Goal: Task Accomplishment & Management: Manage account settings

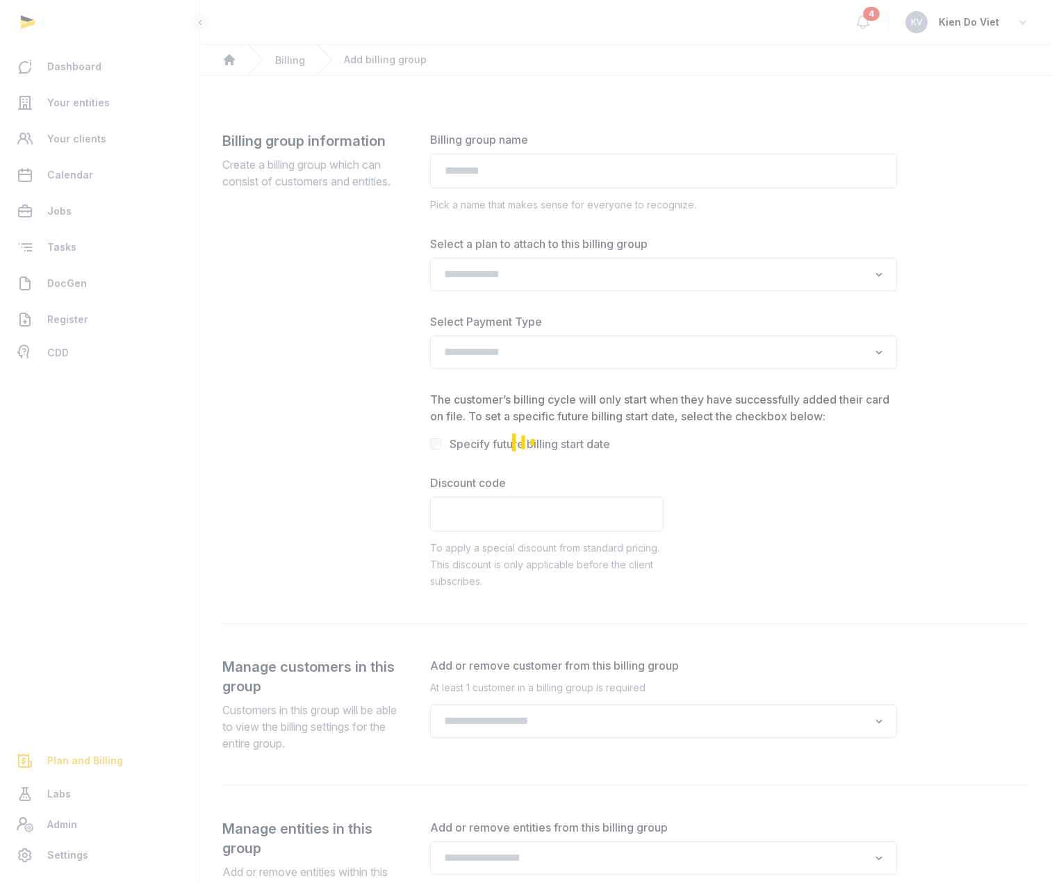
type input "**********"
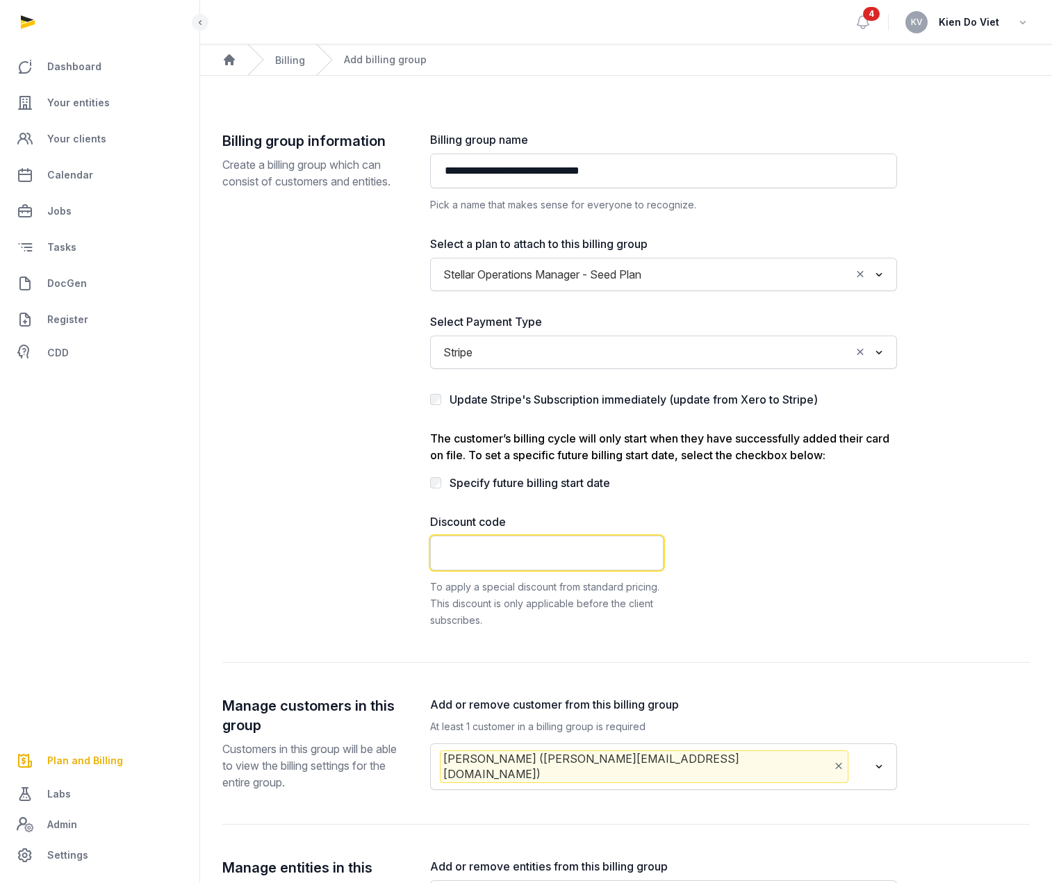
click at [531, 555] on input "text" at bounding box center [546, 552] width 233 height 35
paste input "**********"
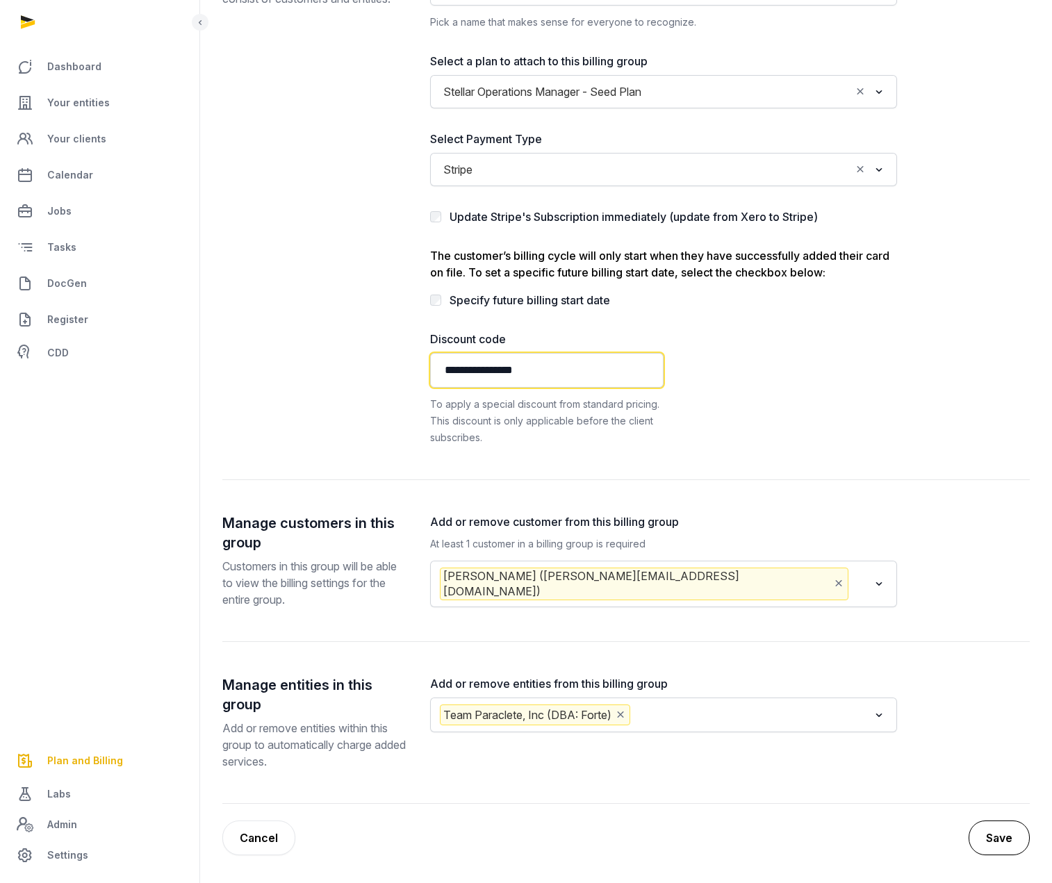
type input "**********"
click at [1003, 840] on button "Save" at bounding box center [998, 837] width 61 height 35
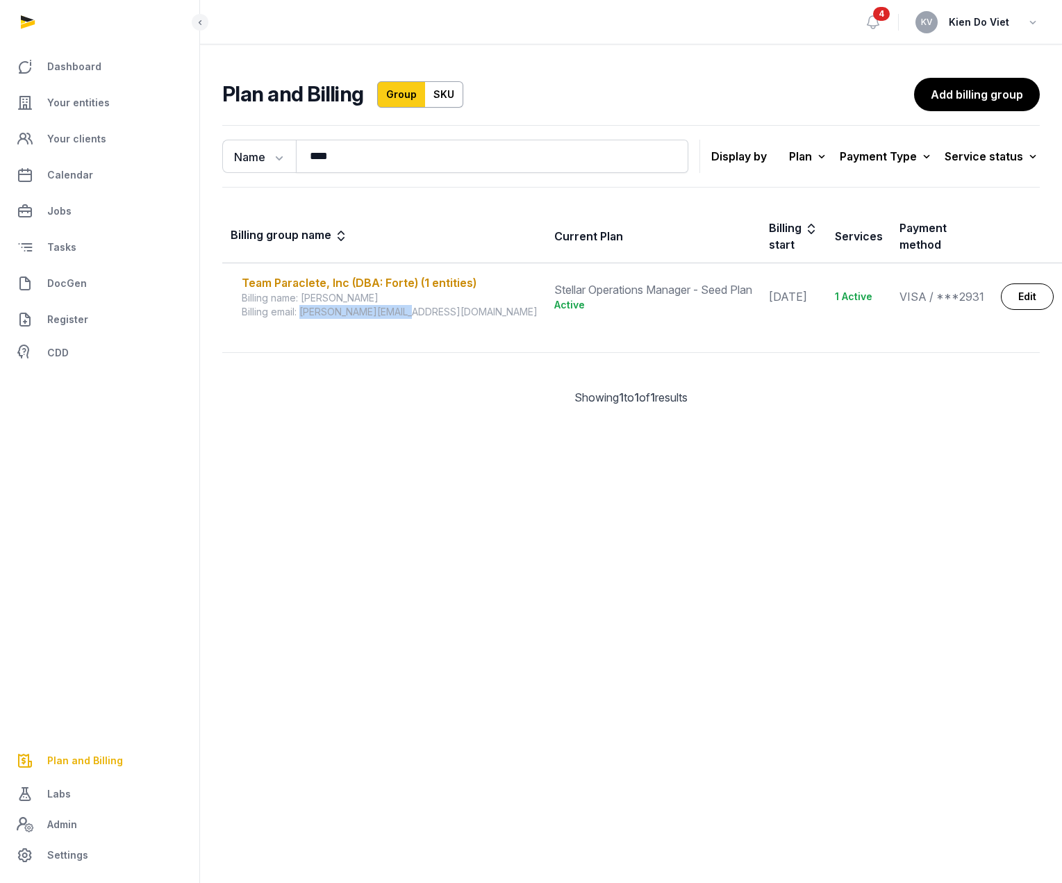
drag, startPoint x: 403, startPoint y: 303, endPoint x: 302, endPoint y: 304, distance: 100.7
click at [302, 305] on div "Billing email: [PERSON_NAME][EMAIL_ADDRESS][DOMAIN_NAME]" at bounding box center [390, 312] width 296 height 14
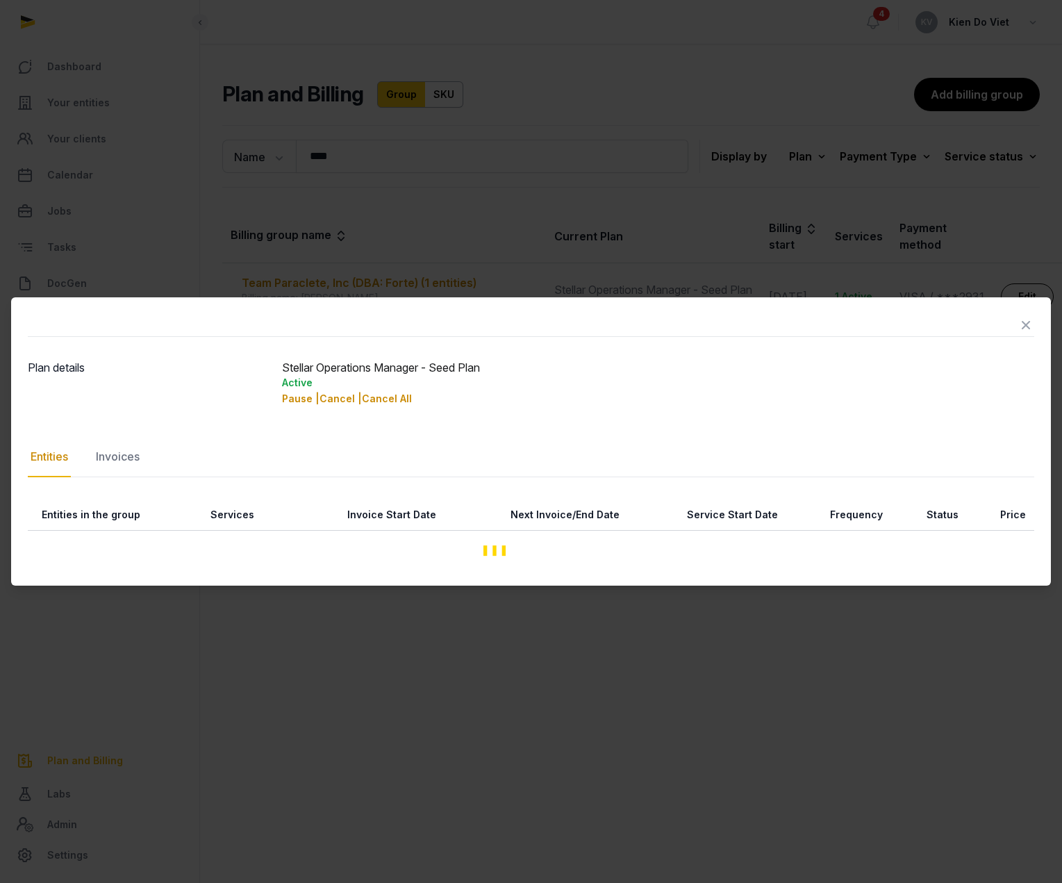
copy div "[PERSON_NAME][EMAIL_ADDRESS][DOMAIN_NAME]"
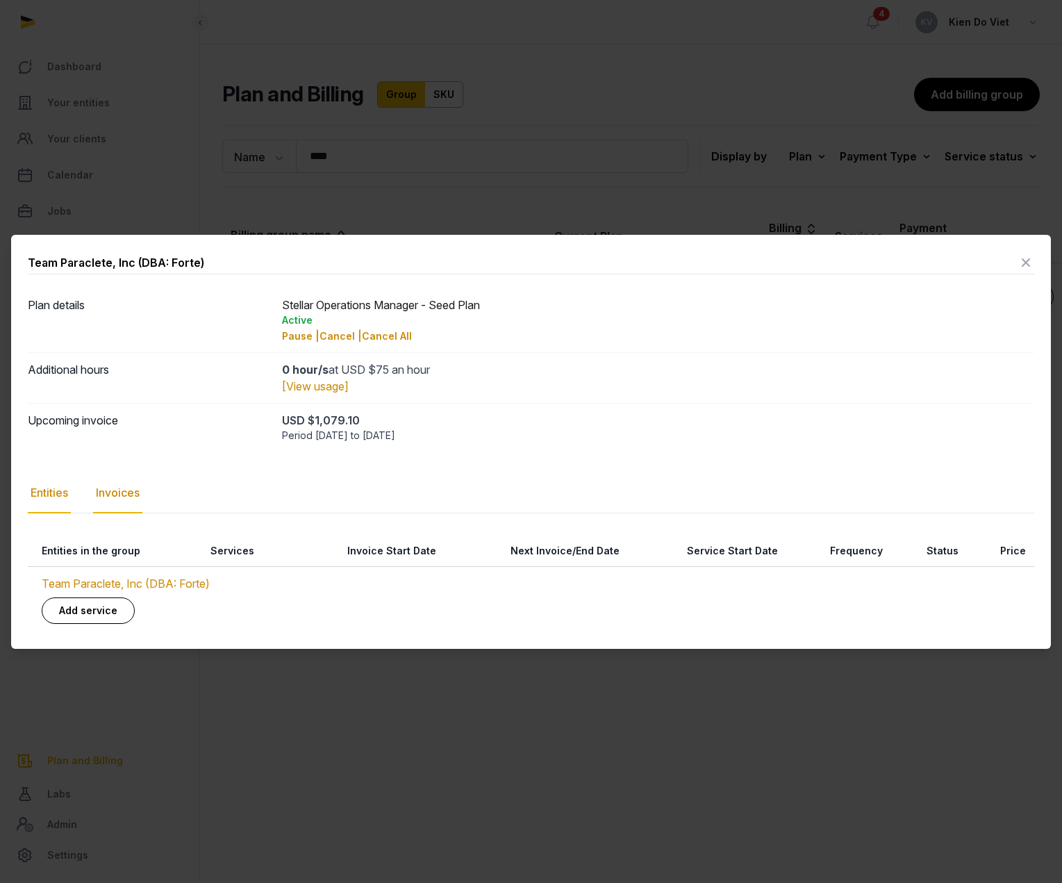
click at [120, 492] on div "Invoices" at bounding box center [117, 493] width 49 height 40
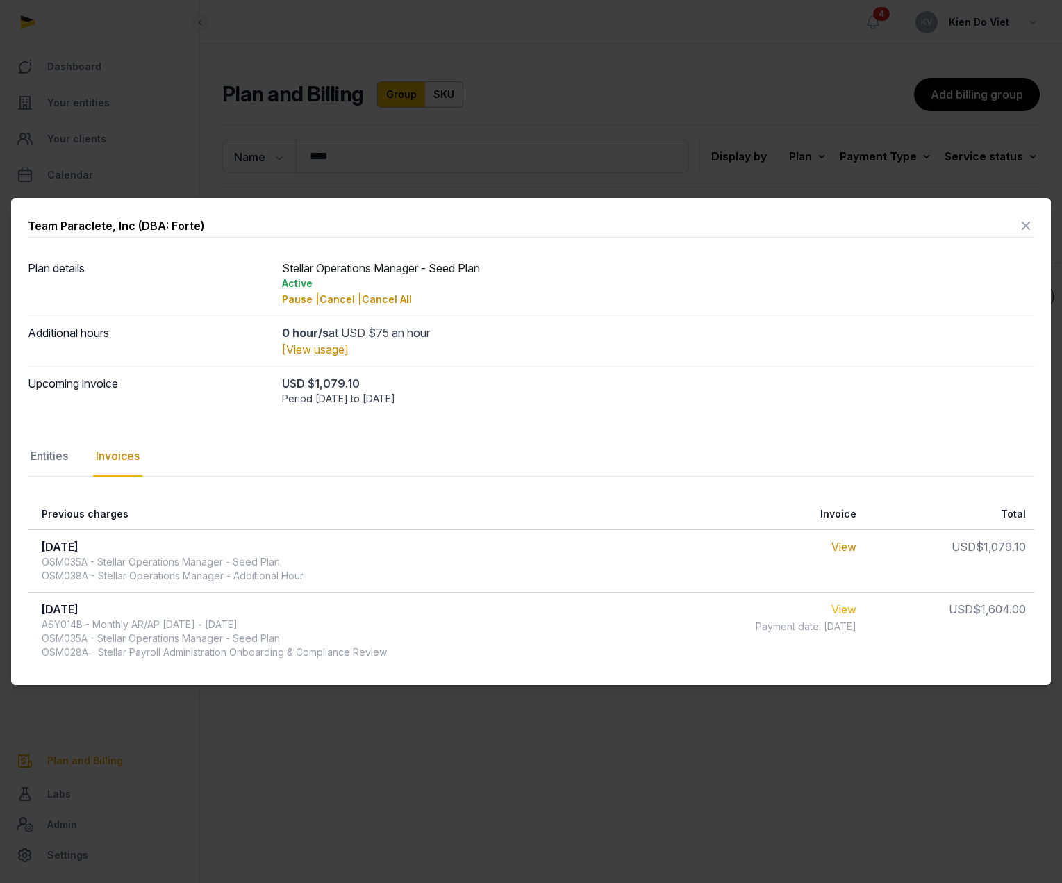
click at [845, 610] on link "View" at bounding box center [843, 609] width 25 height 14
click at [852, 610] on link "View" at bounding box center [843, 609] width 25 height 14
click at [1026, 229] on icon at bounding box center [1025, 226] width 17 height 22
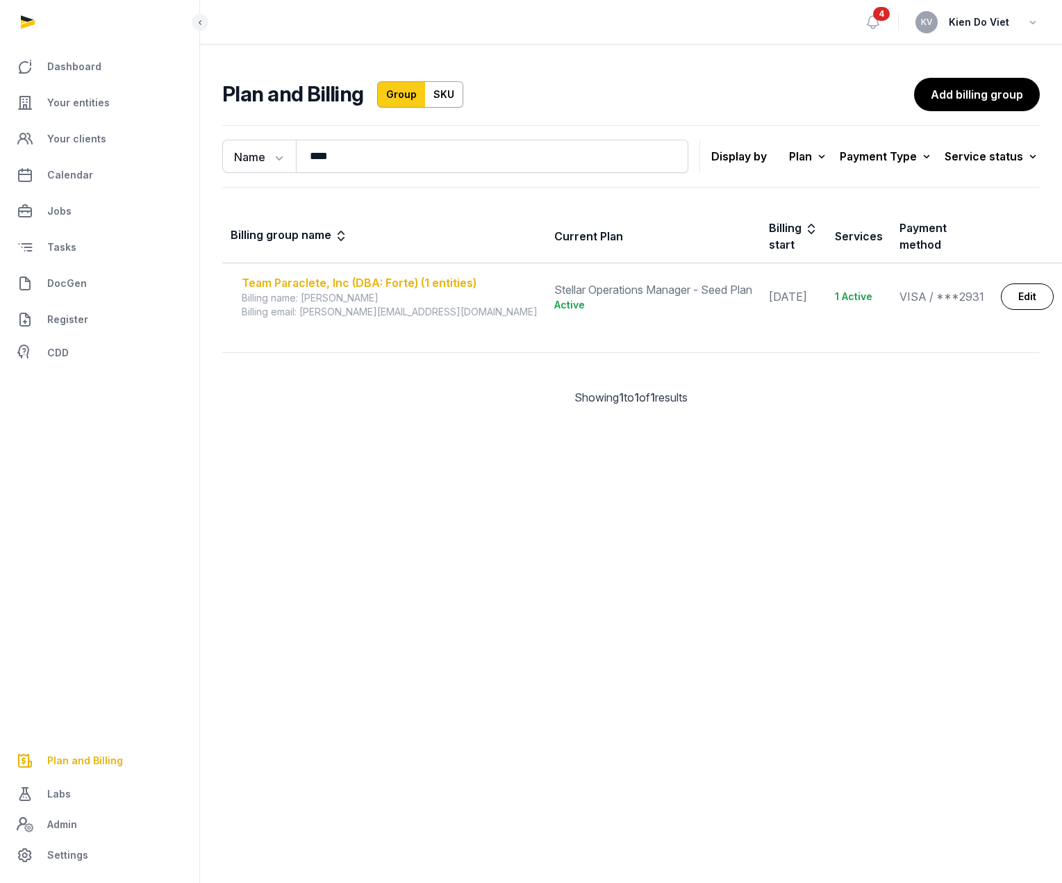
click at [390, 274] on div "Team Paraclete, Inc (DBA: Forte) (1 entities)" at bounding box center [390, 282] width 296 height 17
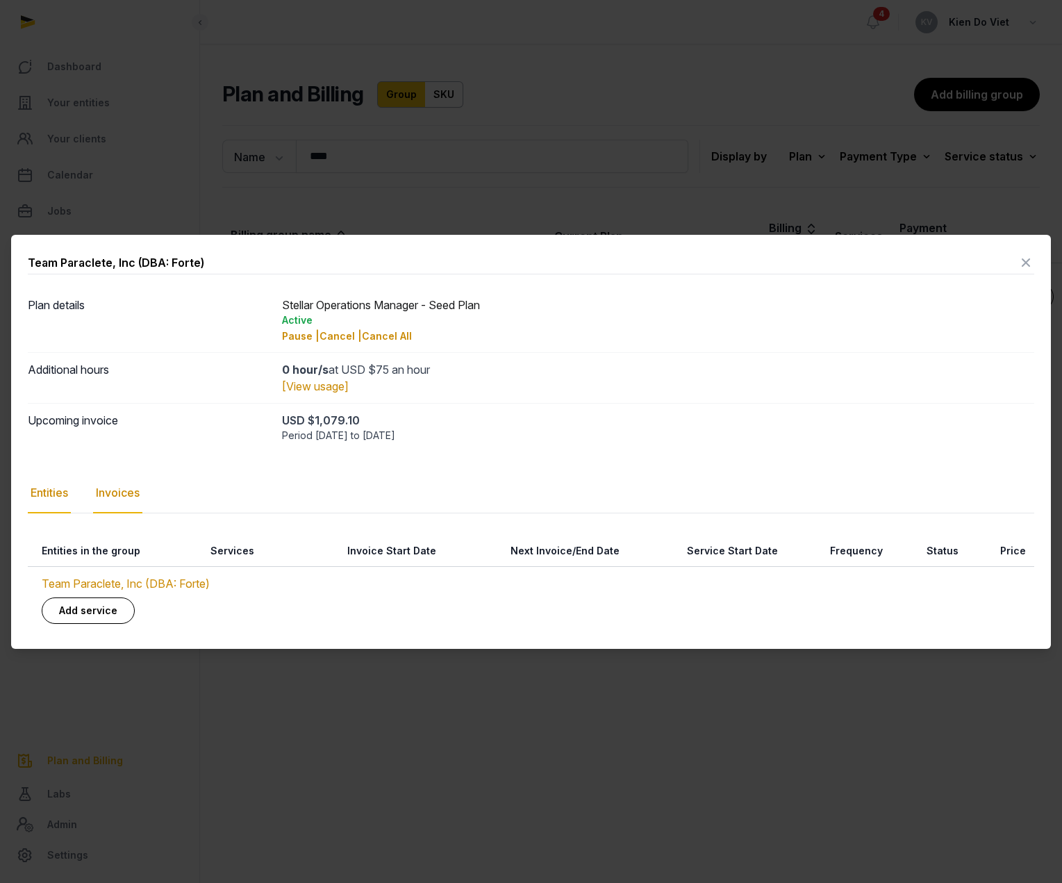
click at [117, 494] on div "Invoices" at bounding box center [117, 493] width 49 height 40
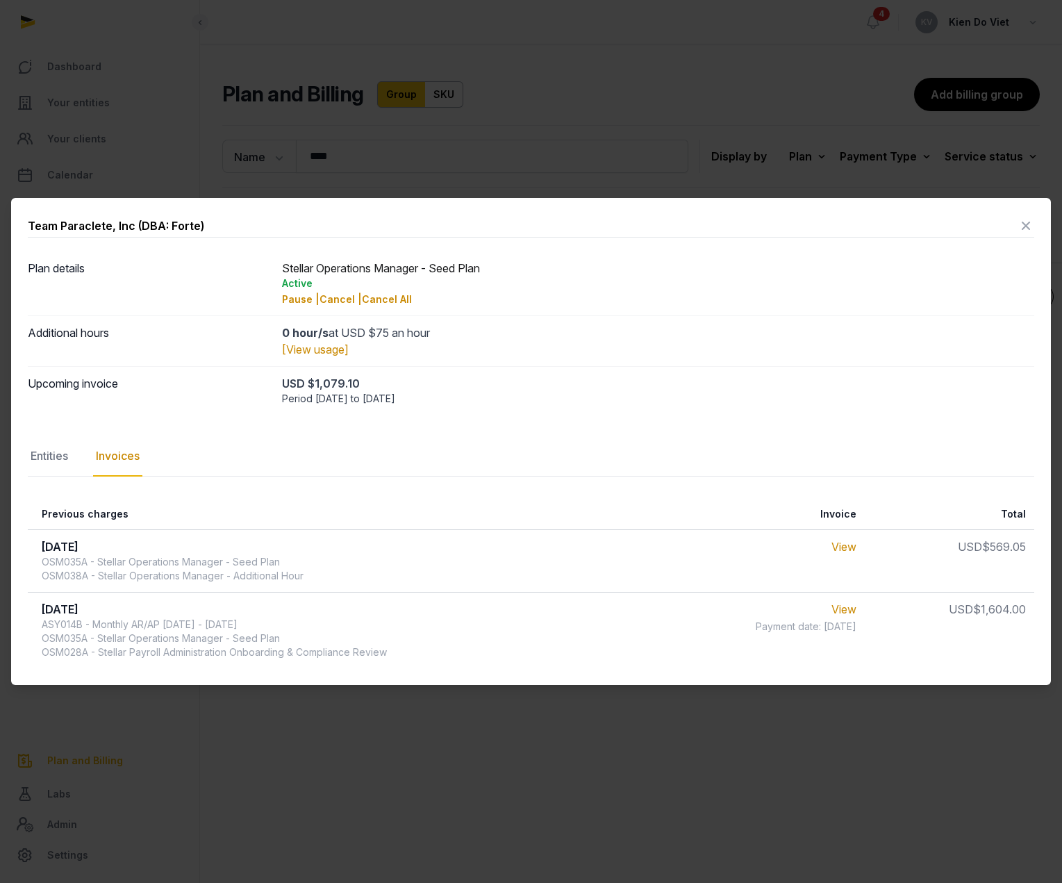
click at [1027, 229] on icon at bounding box center [1025, 226] width 17 height 22
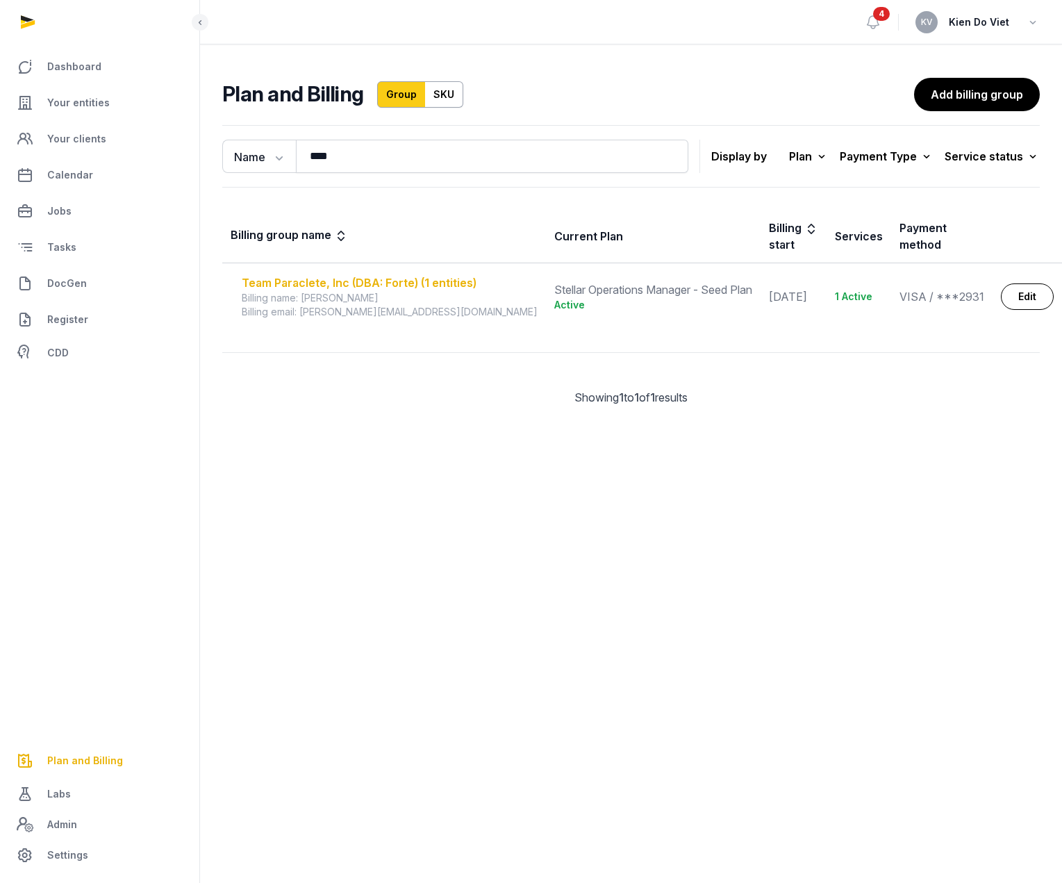
click at [417, 274] on div "Team Paraclete, Inc (DBA: Forte) (1 entities)" at bounding box center [390, 282] width 296 height 17
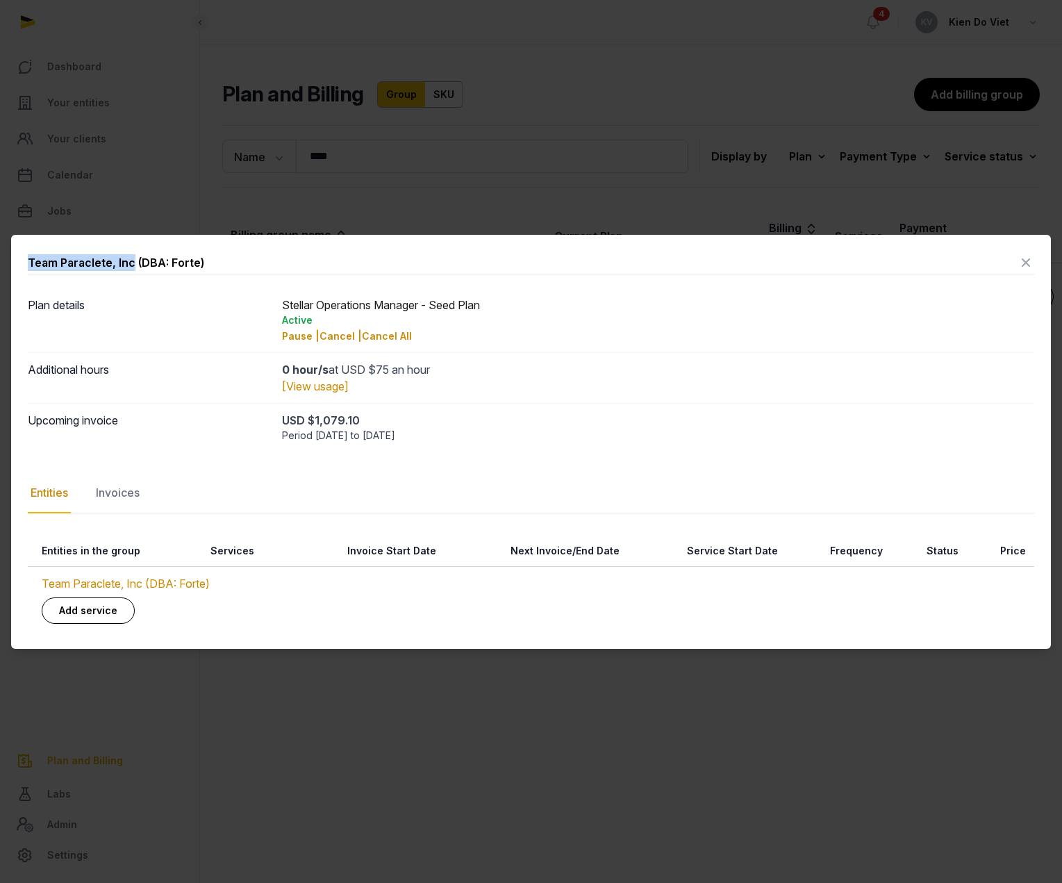
drag, startPoint x: 26, startPoint y: 264, endPoint x: 131, endPoint y: 269, distance: 105.0
click at [131, 269] on div "Team Paraclete, Inc (DBA: Forte) Plan details Stellar Operations Manager - Seed…" at bounding box center [531, 442] width 1040 height 414
copy div "Team Paraclete, Inc"
click at [1026, 265] on icon at bounding box center [1025, 262] width 17 height 22
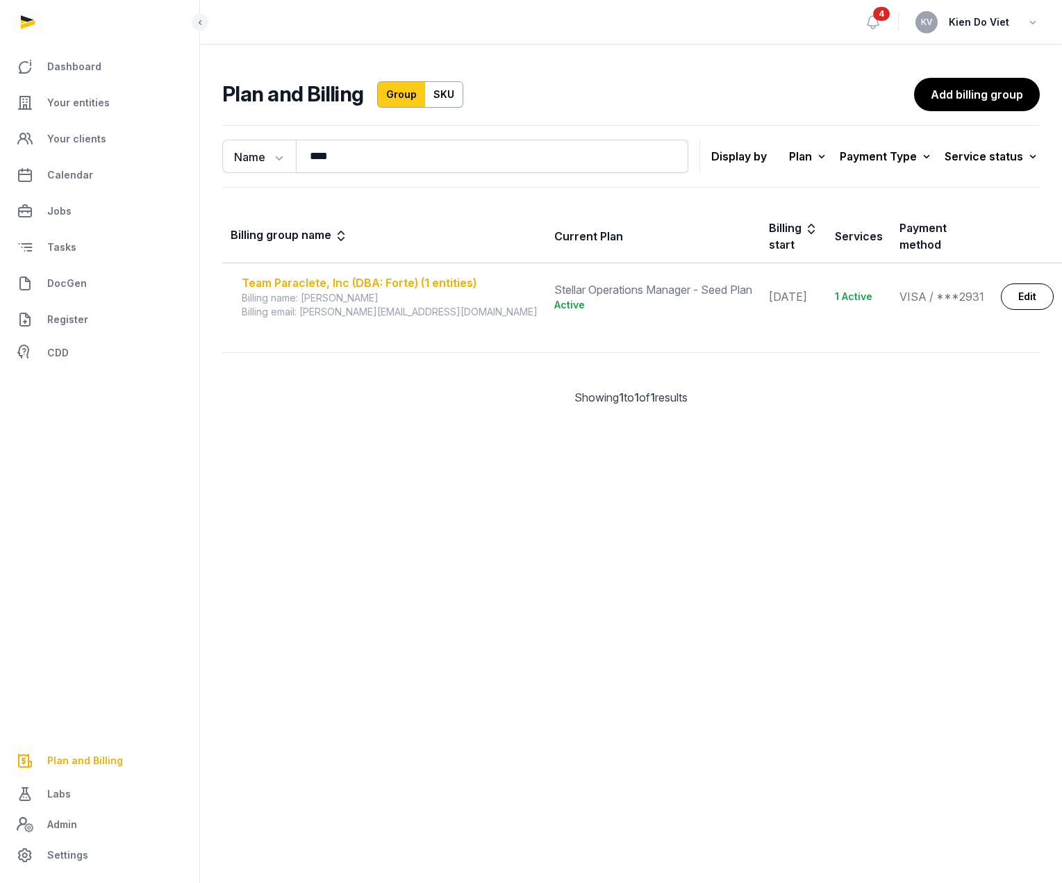
click at [381, 274] on div "Team Paraclete, Inc (DBA: Forte) (1 entities)" at bounding box center [390, 282] width 296 height 17
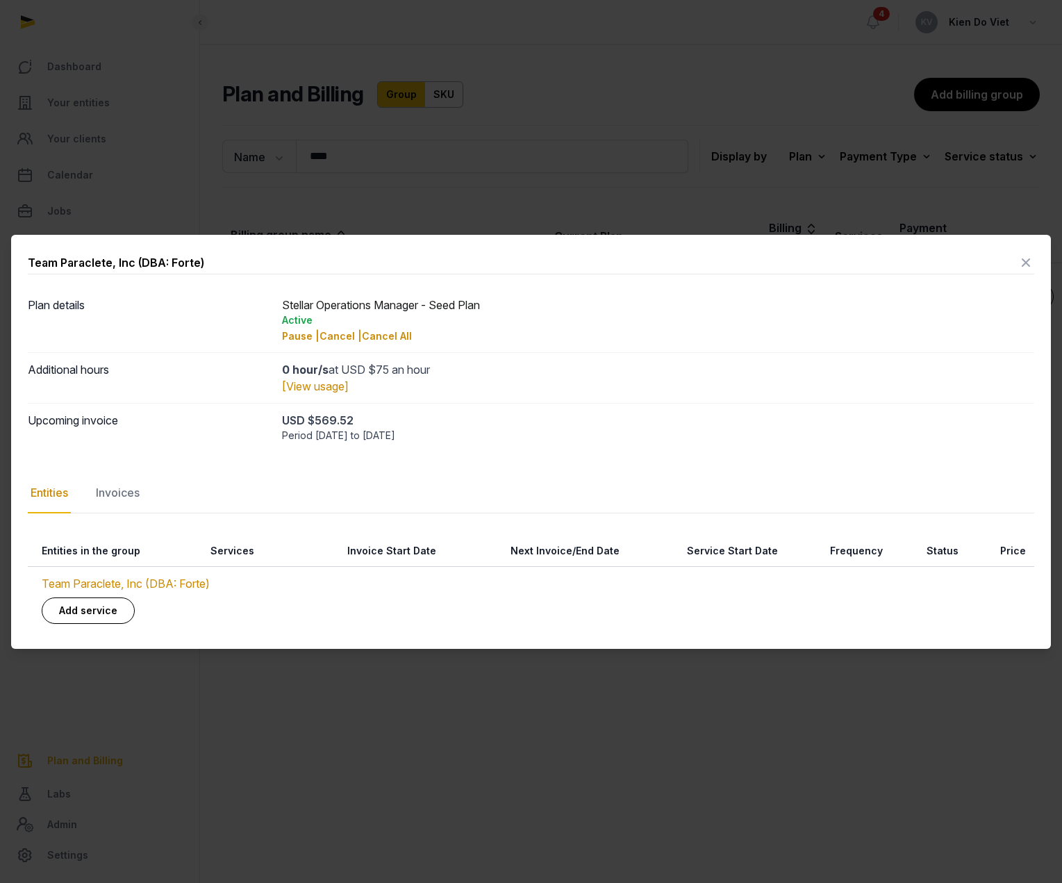
click at [1024, 267] on icon at bounding box center [1025, 262] width 17 height 22
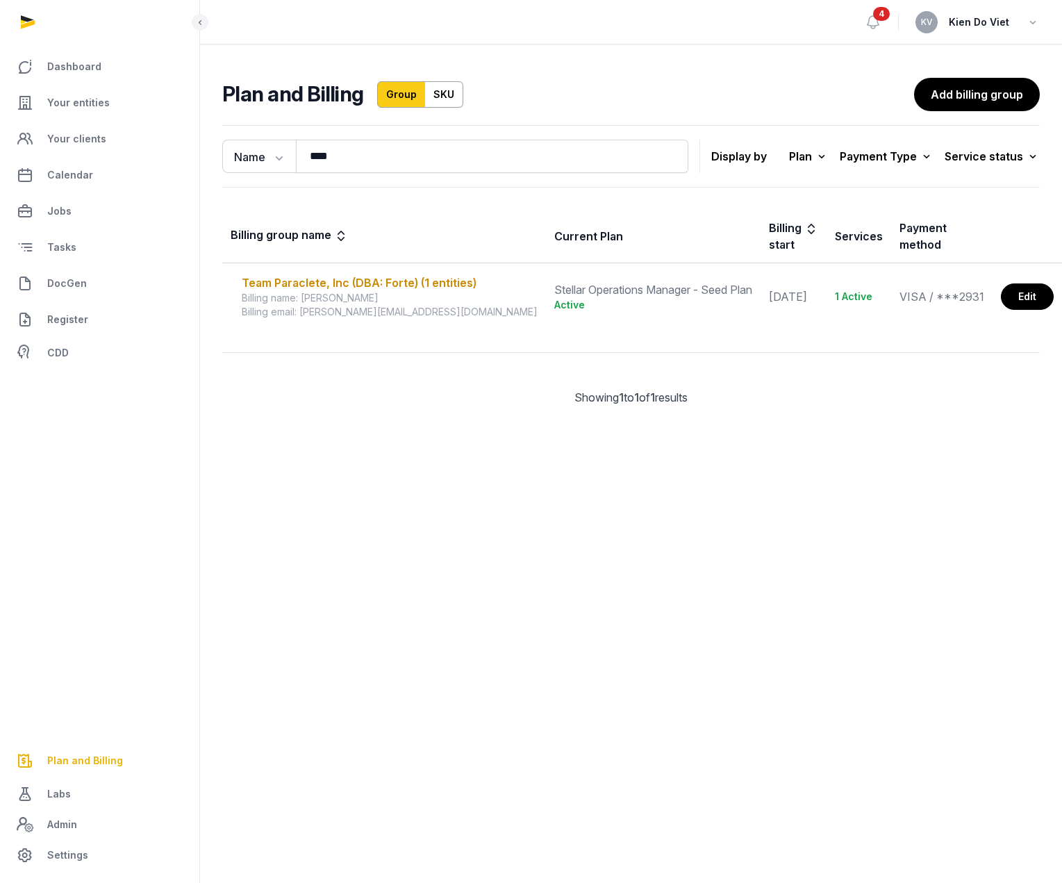
click at [1017, 286] on link "Edit" at bounding box center [1027, 296] width 53 height 26
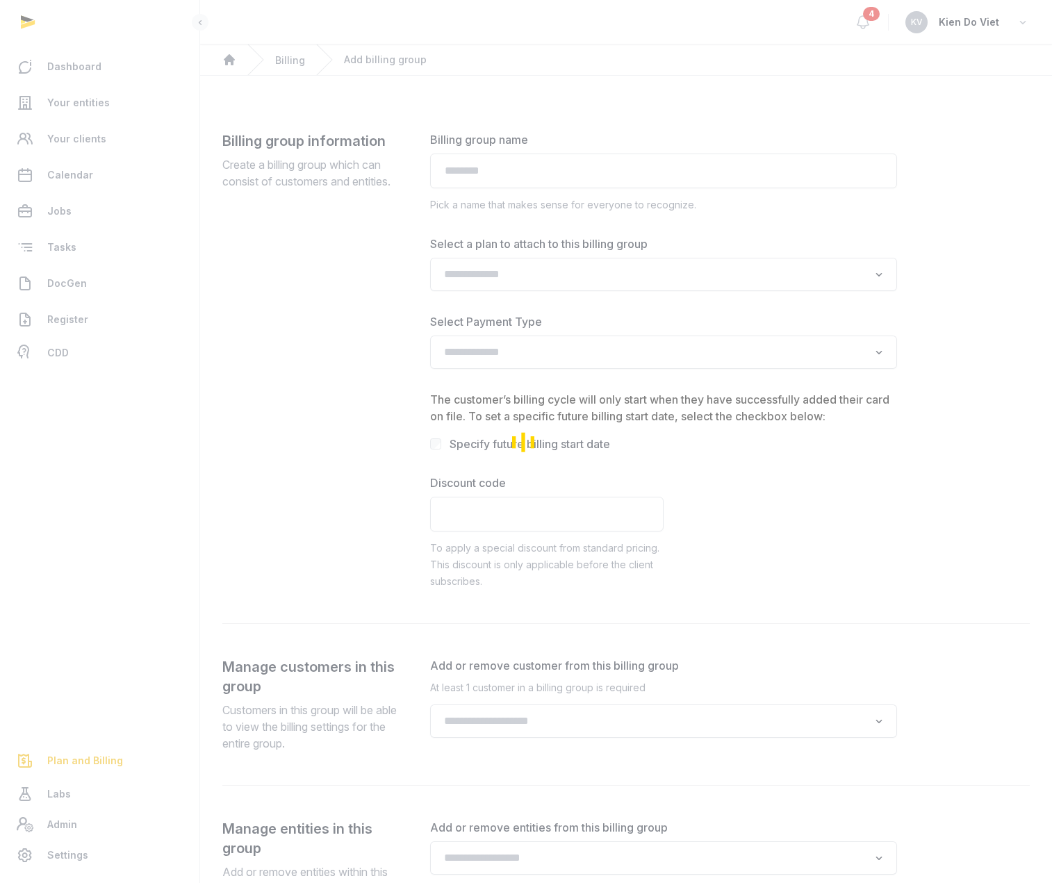
type input "**********"
